Goal: Navigation & Orientation: Find specific page/section

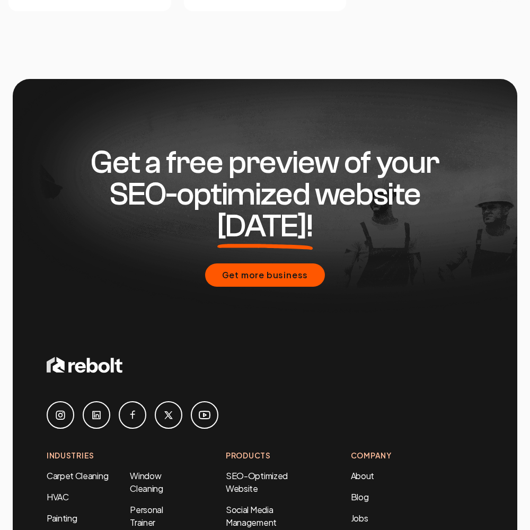
scroll to position [4534, 0]
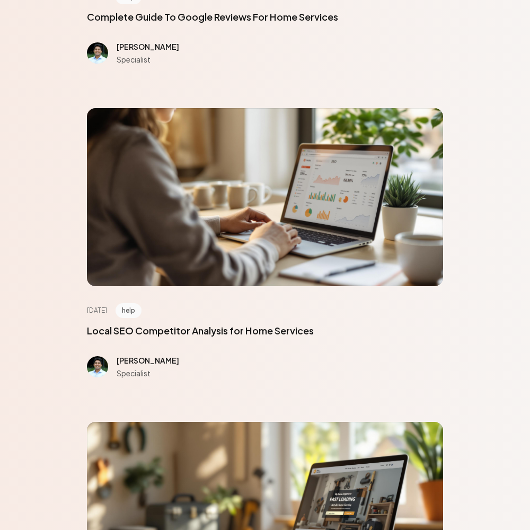
scroll to position [4768, 0]
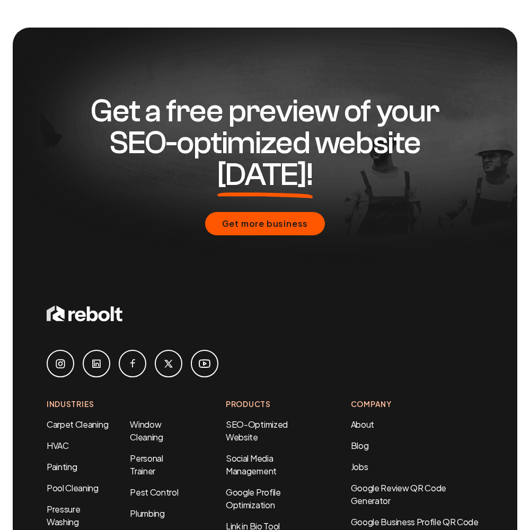
scroll to position [800, 0]
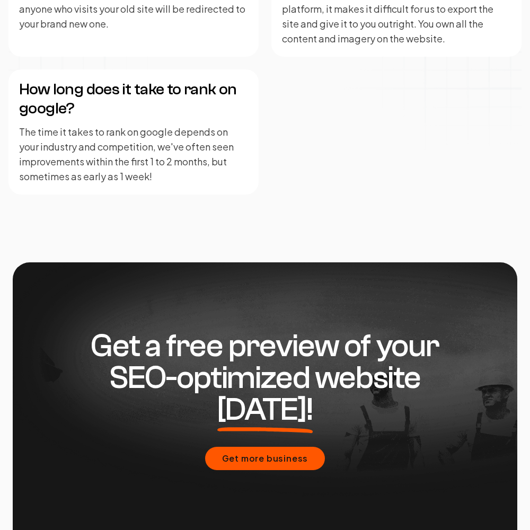
scroll to position [2609, 0]
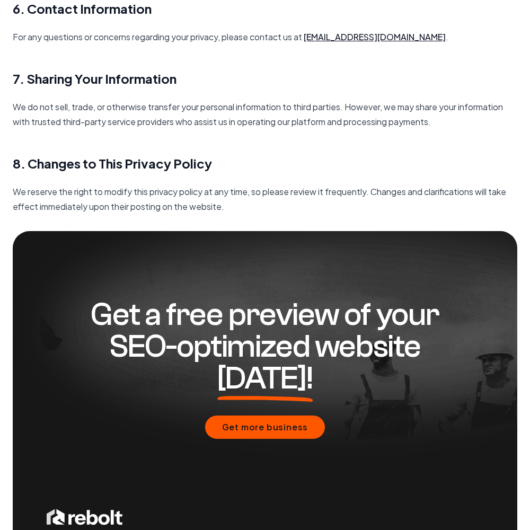
scroll to position [1533, 0]
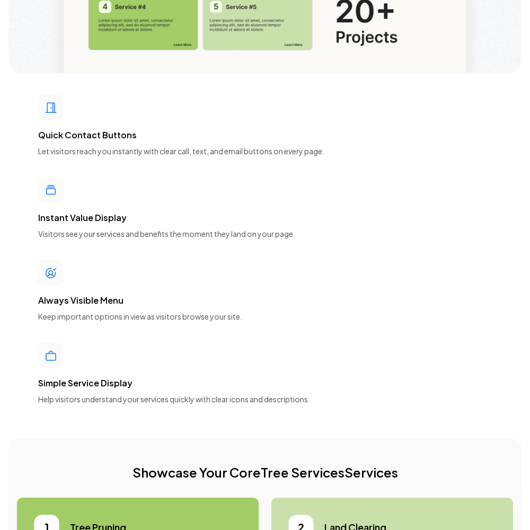
scroll to position [4768, 0]
